Goal: Transaction & Acquisition: Book appointment/travel/reservation

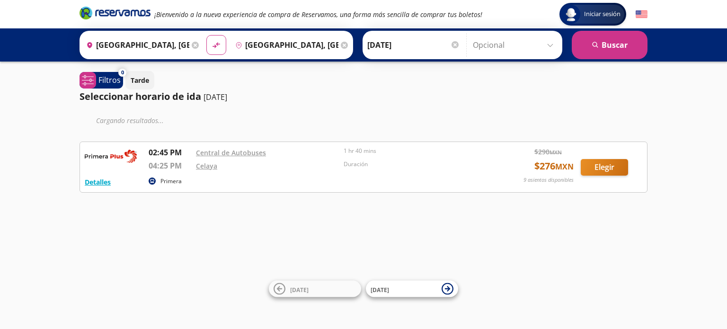
click at [163, 181] on p "Primera" at bounding box center [171, 181] width 21 height 9
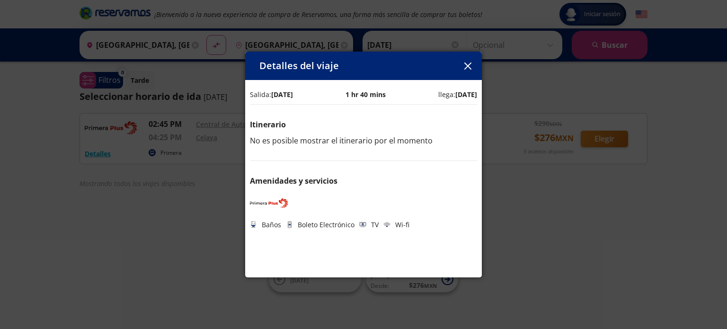
click at [468, 69] on icon "button" at bounding box center [468, 66] width 7 height 7
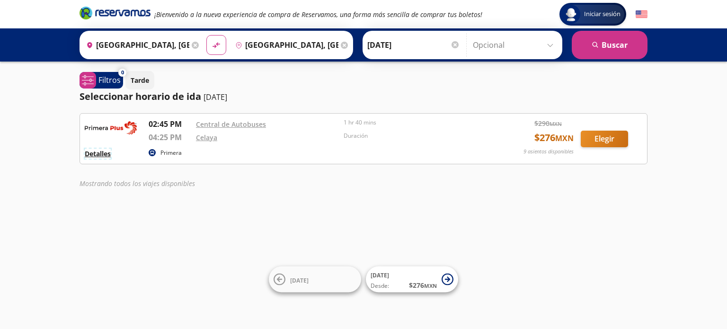
click at [99, 151] on button "Detalles" at bounding box center [98, 154] width 26 height 10
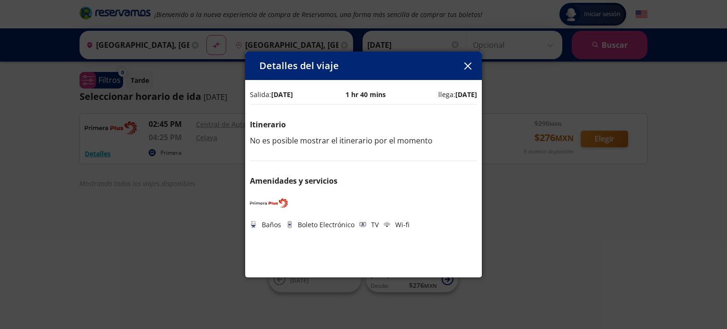
click at [474, 70] on button "button" at bounding box center [468, 66] width 14 height 14
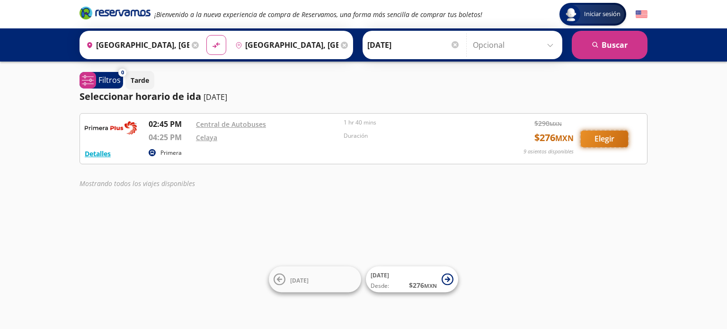
click at [597, 135] on button "Elegir" at bounding box center [604, 139] width 47 height 17
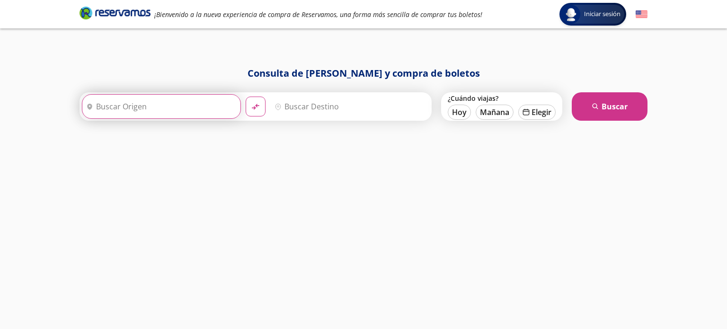
click at [197, 105] on input "Origen" at bounding box center [160, 107] width 156 height 24
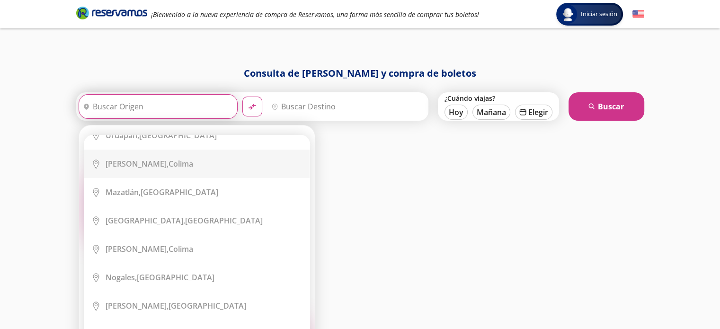
scroll to position [363, 0]
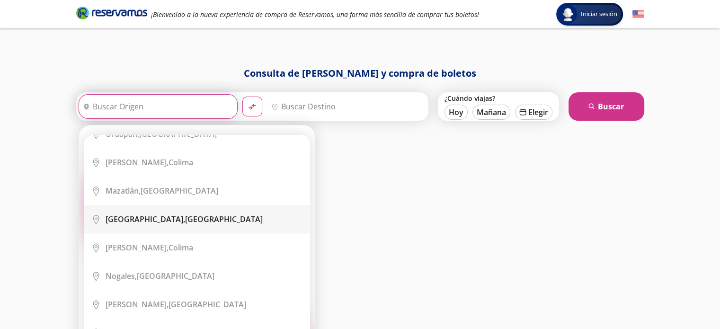
click at [176, 214] on div "Guanajuato, Guanajuato" at bounding box center [184, 219] width 157 height 10
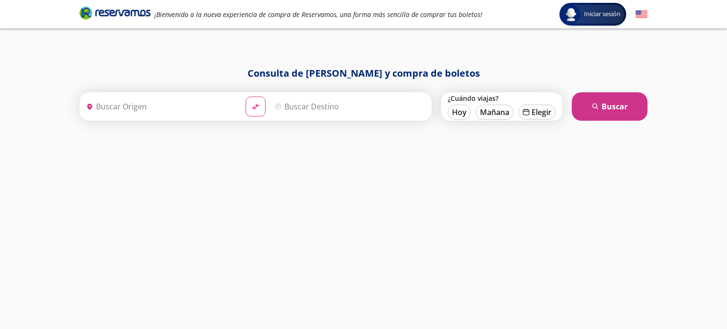
type input "[GEOGRAPHIC_DATA], [GEOGRAPHIC_DATA]"
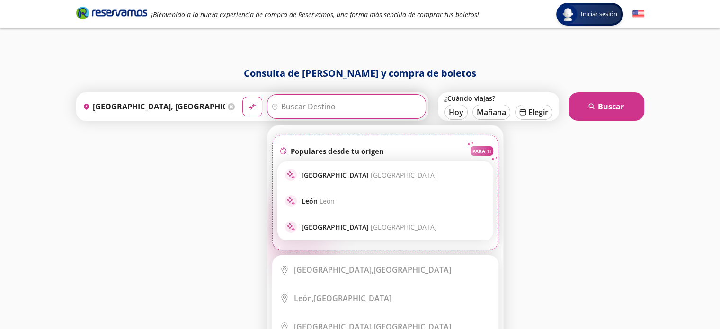
click at [327, 111] on input "Destino" at bounding box center [346, 107] width 156 height 24
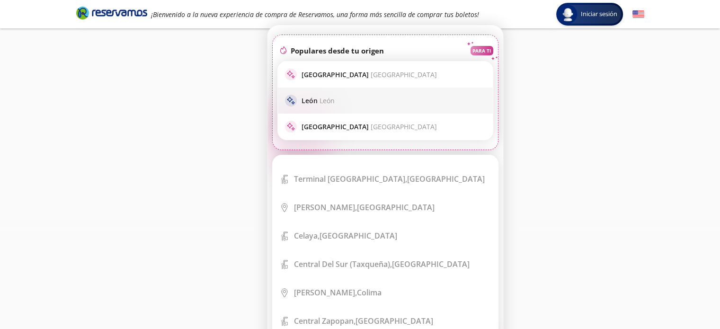
scroll to position [488, 0]
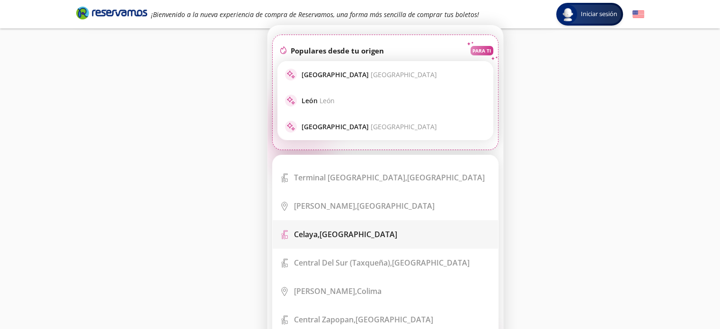
click at [339, 229] on div "Celaya, Guanajuato" at bounding box center [345, 234] width 103 height 10
type input "[GEOGRAPHIC_DATA], [GEOGRAPHIC_DATA]"
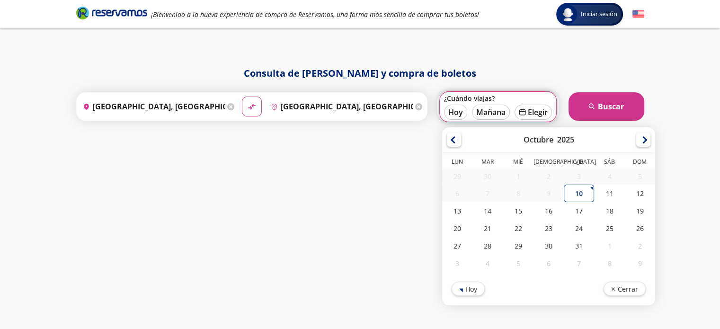
scroll to position [0, 0]
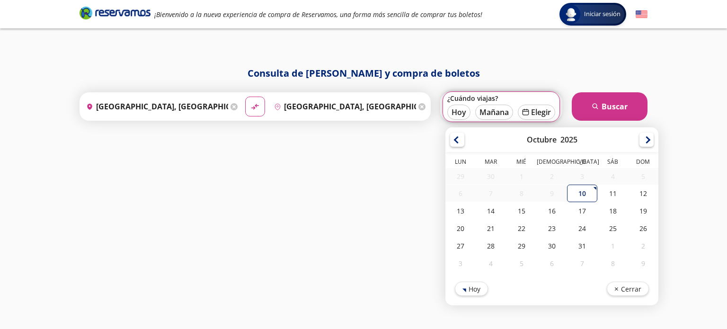
click at [577, 194] on div "10" at bounding box center [582, 194] width 30 height 18
type input "[DATE]"
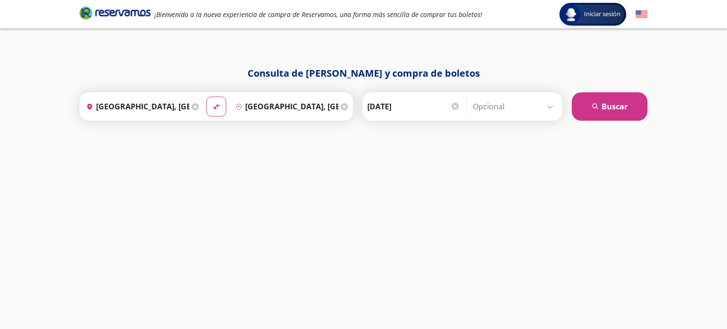
click at [608, 123] on div "Consulta de horarios y compra de boletos Origen heroicons:map-pin-20-solid Guan…" at bounding box center [364, 188] width 578 height 244
click at [608, 102] on button "search Buscar" at bounding box center [610, 106] width 76 height 28
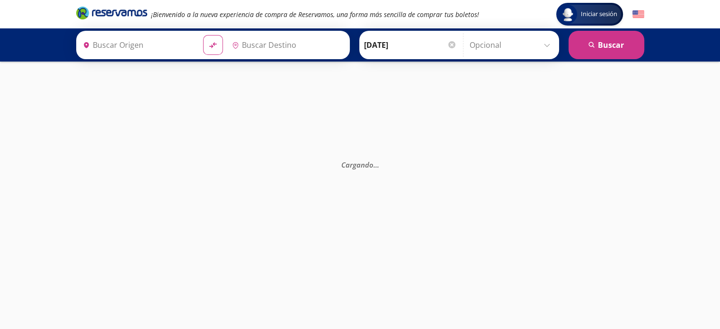
type input "[GEOGRAPHIC_DATA], [GEOGRAPHIC_DATA]"
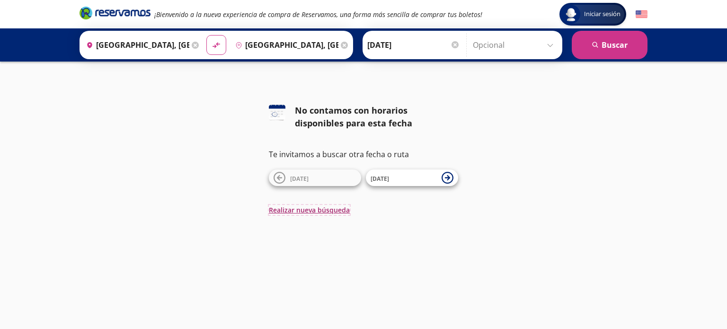
click at [319, 212] on button "Realizar nueva búsqueda" at bounding box center [309, 210] width 81 height 10
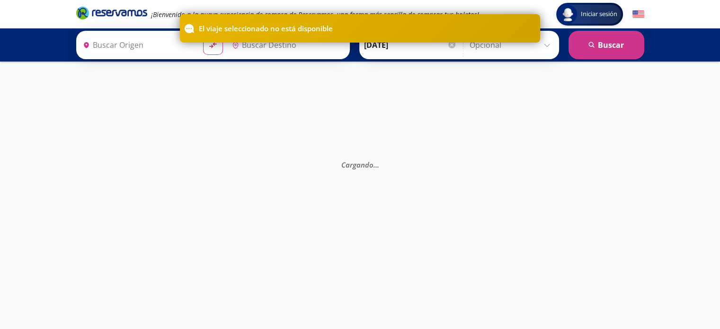
type input "[GEOGRAPHIC_DATA], [GEOGRAPHIC_DATA]"
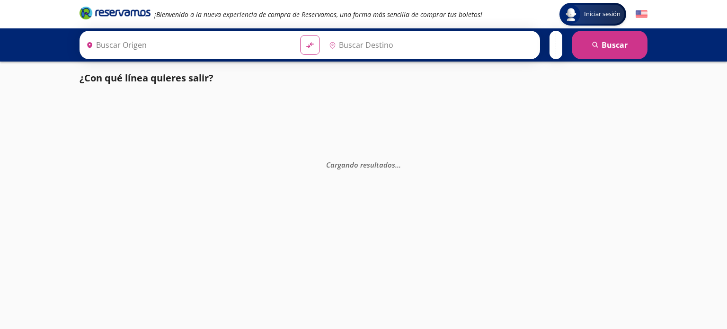
type input "[GEOGRAPHIC_DATA], [GEOGRAPHIC_DATA]"
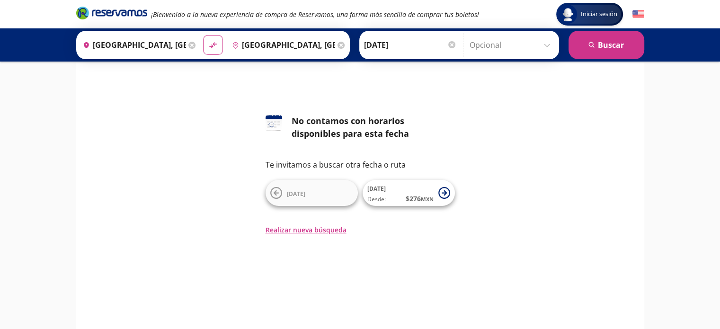
scroll to position [8, 0]
